Goal: Task Accomplishment & Management: Manage account settings

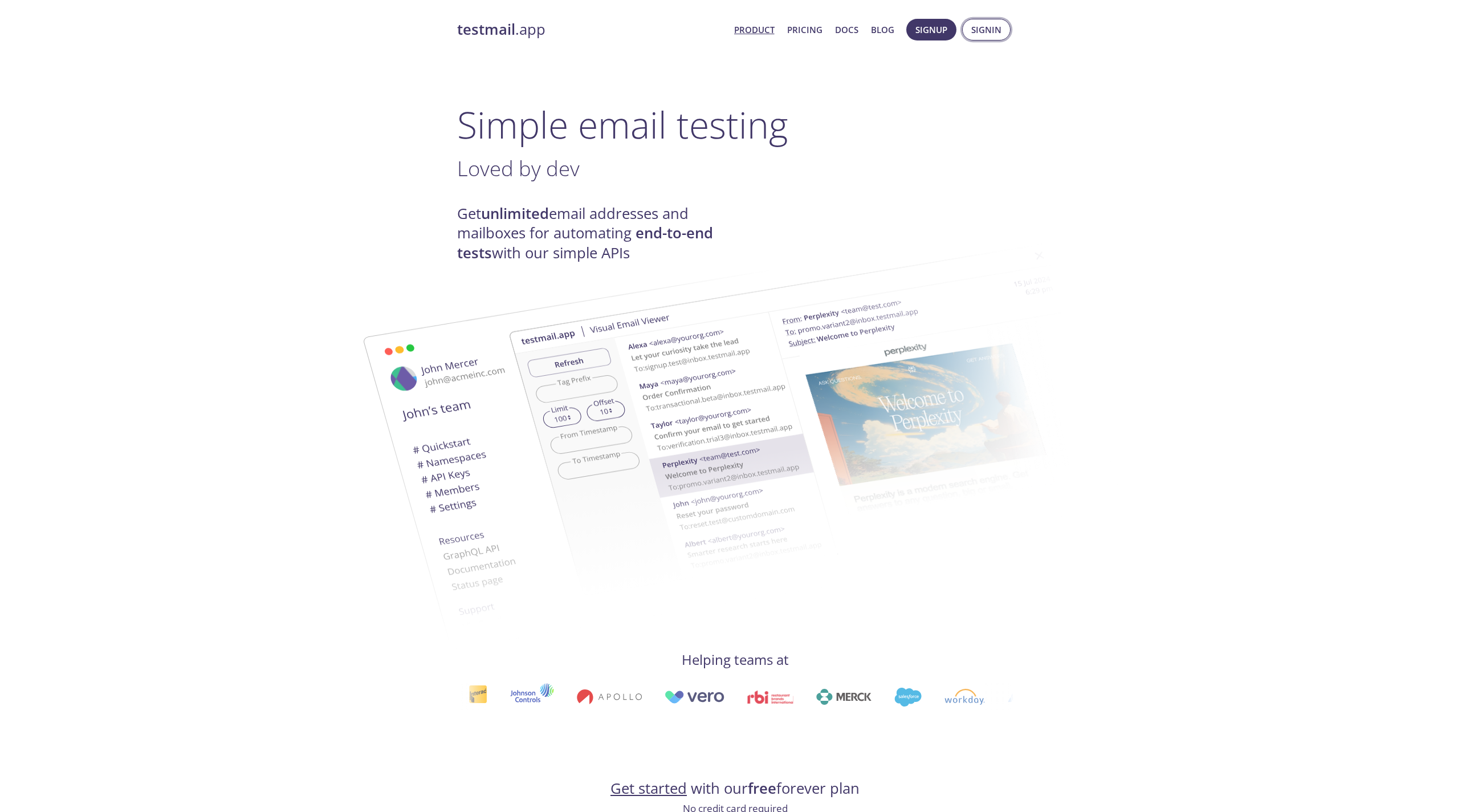
click at [979, 23] on span "Signin" at bounding box center [987, 30] width 30 height 15
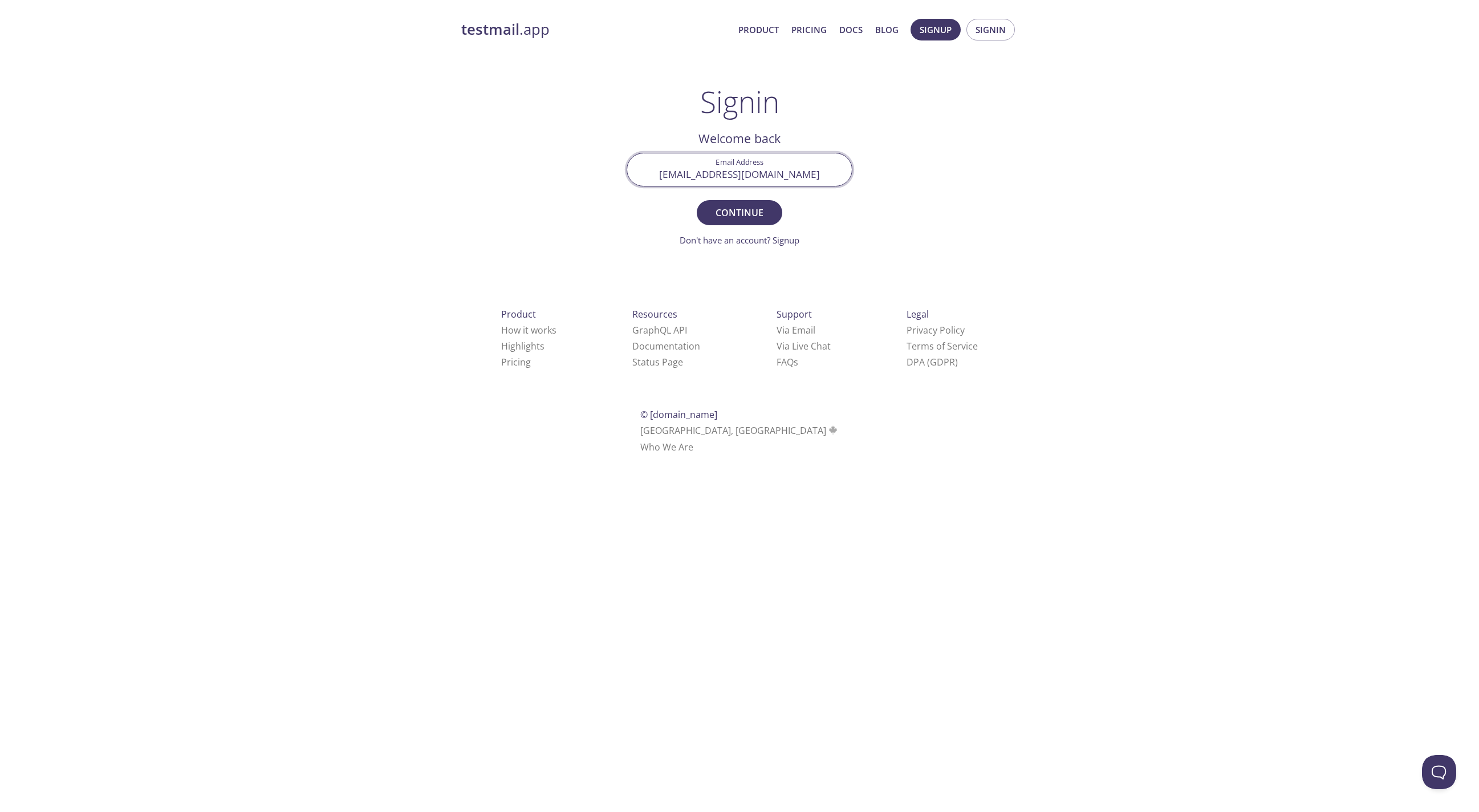
type input "[EMAIL_ADDRESS][DOMAIN_NAME]"
click at [740, 212] on button "Continue" at bounding box center [740, 213] width 86 height 25
click at [733, 179] on input "Signin Security Code" at bounding box center [739, 169] width 225 height 32
type input "qyx5kvh"
click at [740, 212] on button "Signin" at bounding box center [740, 213] width 86 height 25
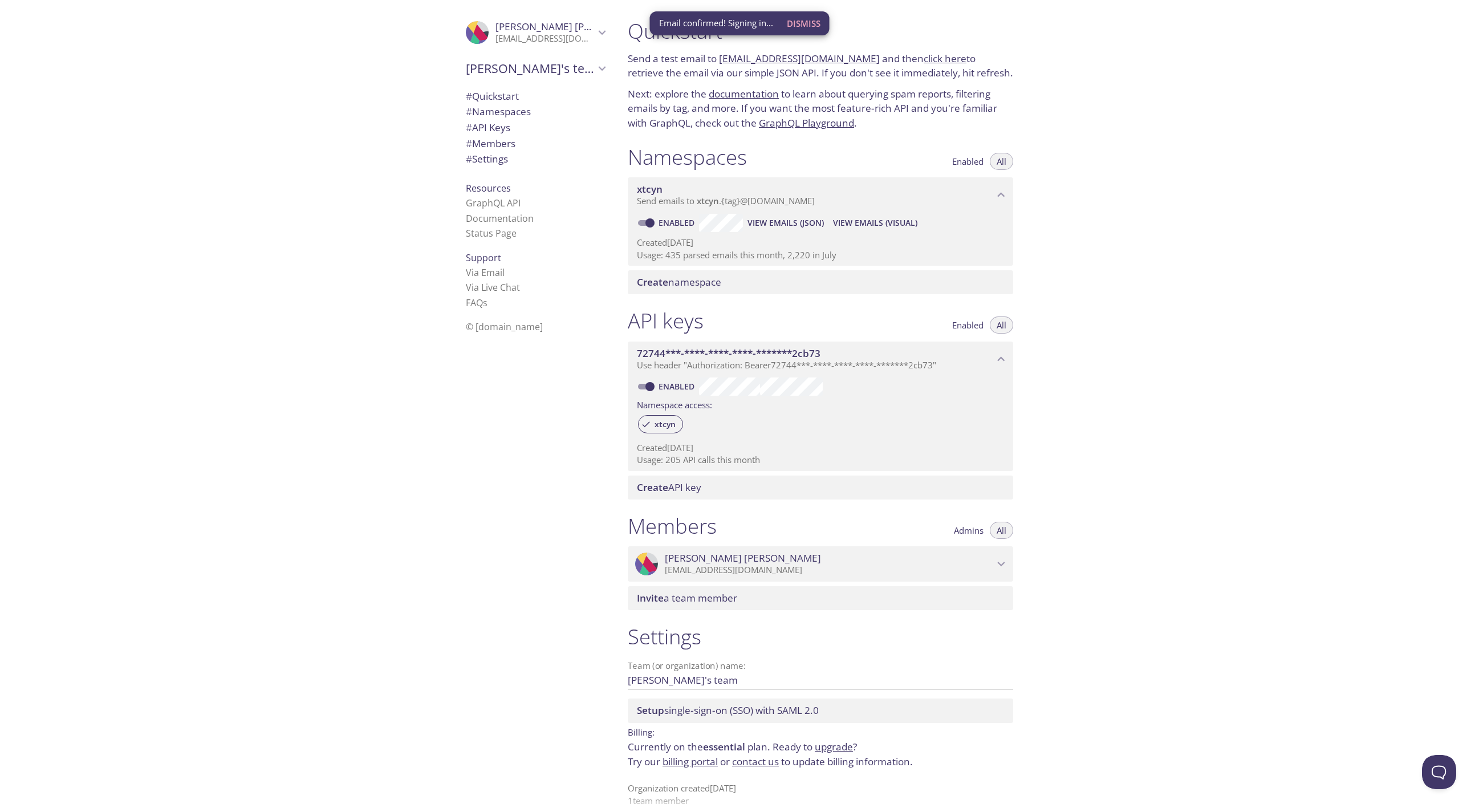
click at [795, 26] on span "Dismiss" at bounding box center [803, 23] width 34 height 15
drag, startPoint x: 690, startPoint y: 251, endPoint x: 885, endPoint y: 254, distance: 195.0
click at [885, 254] on p "Usage: 435 parsed emails this month, 2,220 in July" at bounding box center [820, 255] width 367 height 12
click at [886, 253] on p "Usage: 435 parsed emails this month, 2,220 in July" at bounding box center [820, 255] width 367 height 12
drag, startPoint x: 866, startPoint y: 254, endPoint x: 661, endPoint y: 252, distance: 205.0
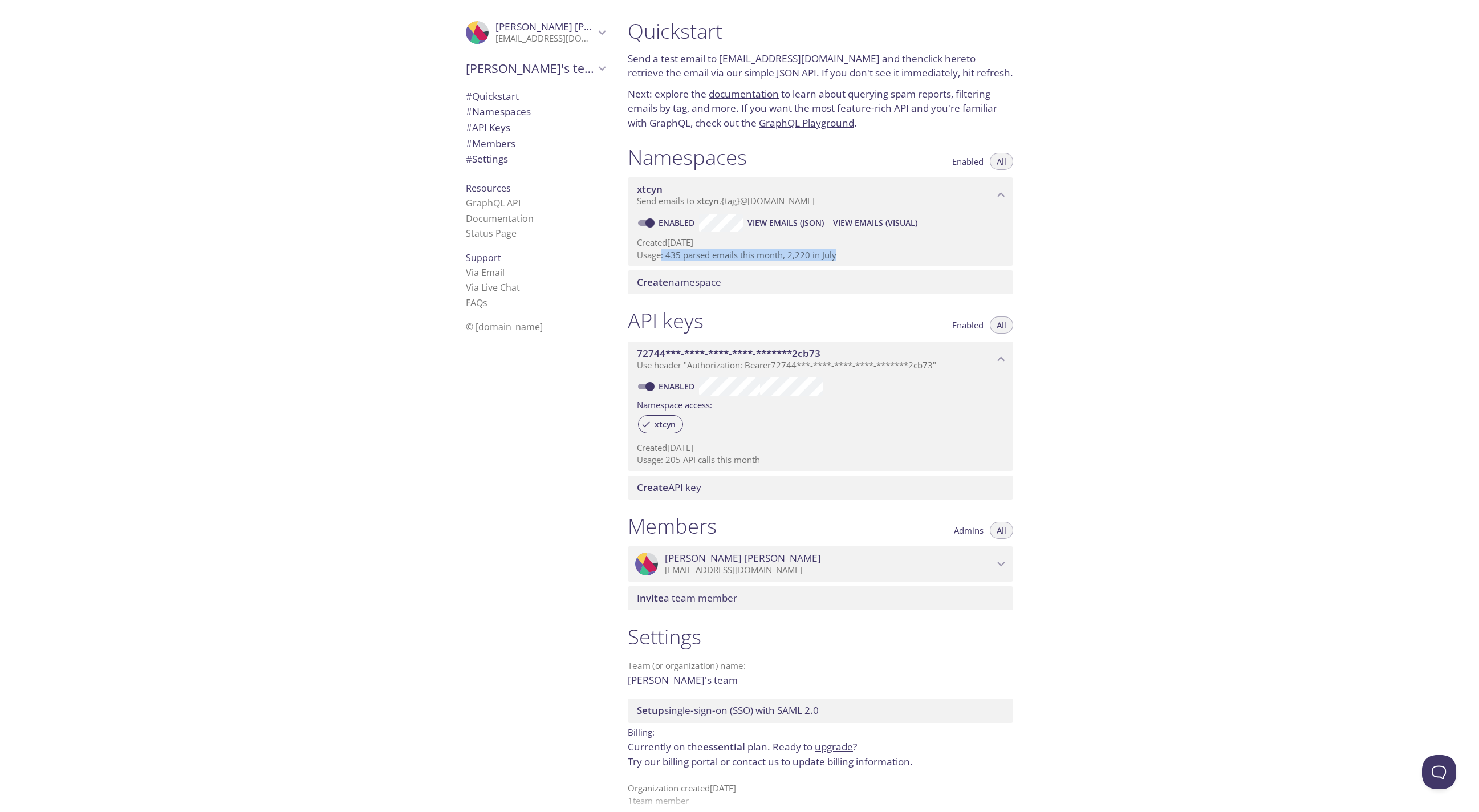
click at [661, 252] on p "Usage: 435 parsed emails this month, 2,220 in July" at bounding box center [820, 255] width 367 height 12
drag, startPoint x: 760, startPoint y: 735, endPoint x: 781, endPoint y: 736, distance: 21.0
click at [781, 736] on p "Currently on the essential plan. Ready to upgrade ? Try our billing portal or c…" at bounding box center [820, 750] width 385 height 29
click at [698, 752] on link "billing portal" at bounding box center [690, 758] width 55 height 13
